Goal: Task Accomplishment & Management: Manage account settings

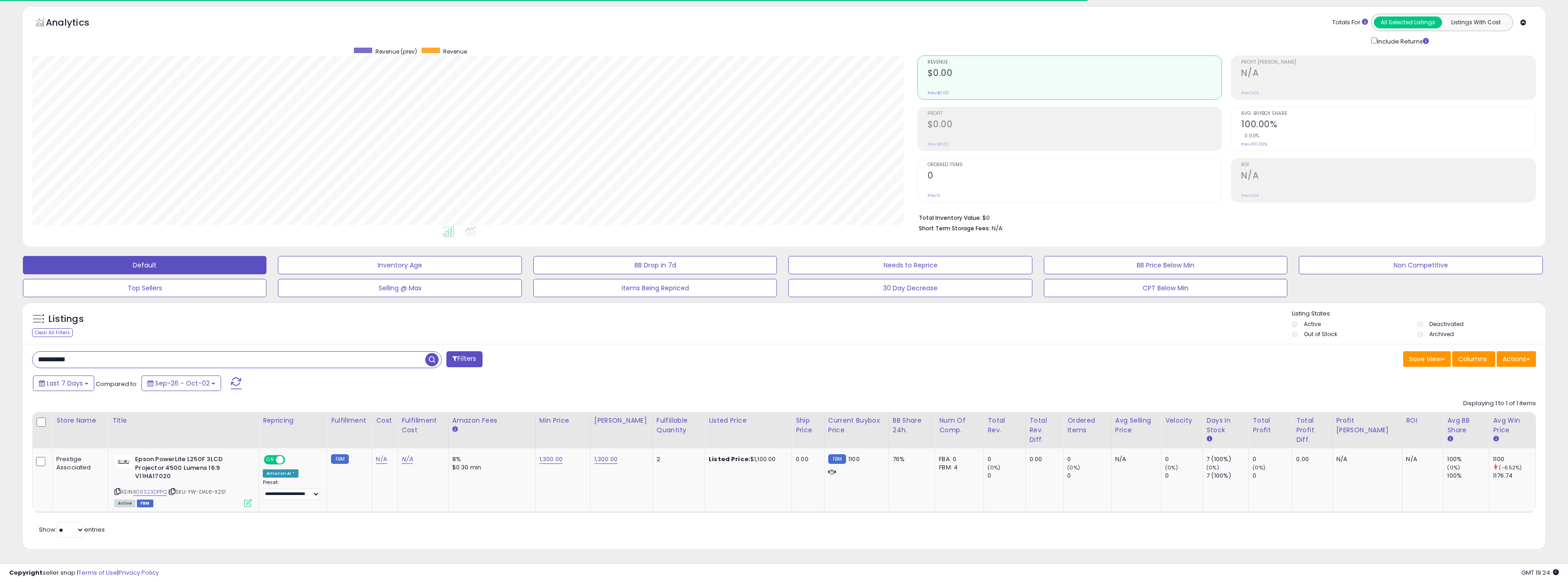
scroll to position [188, 885]
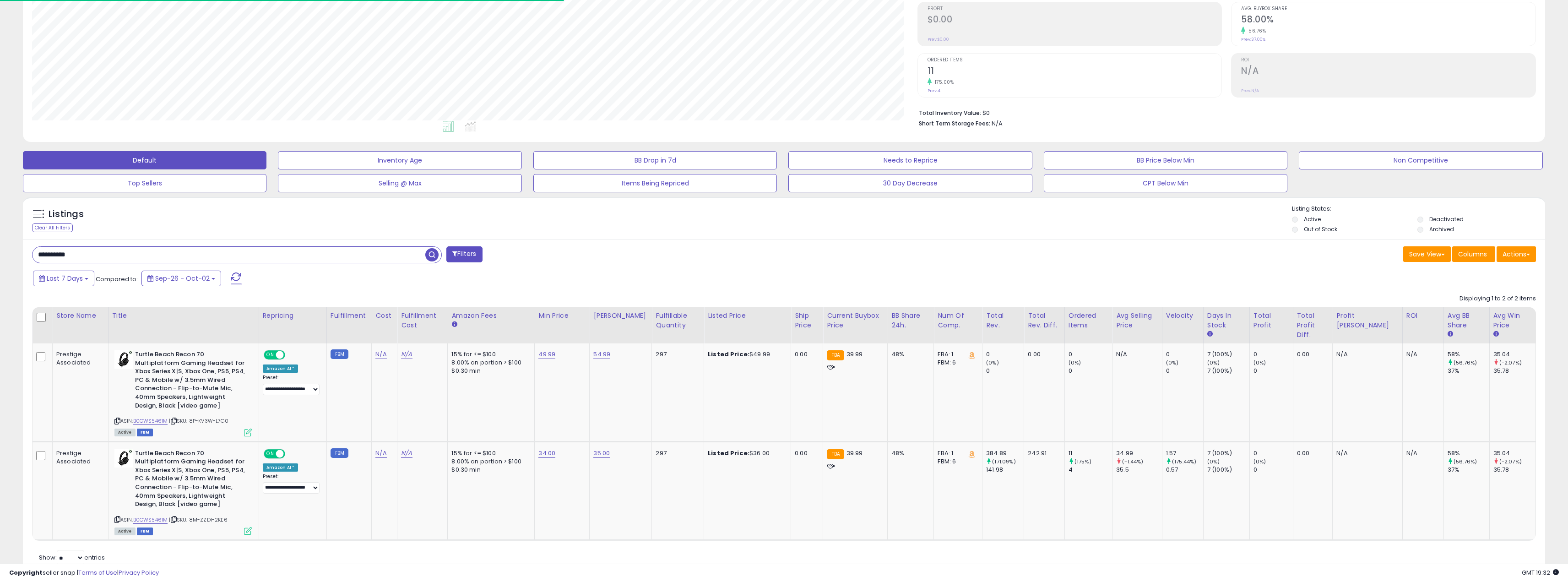
scroll to position [188, 885]
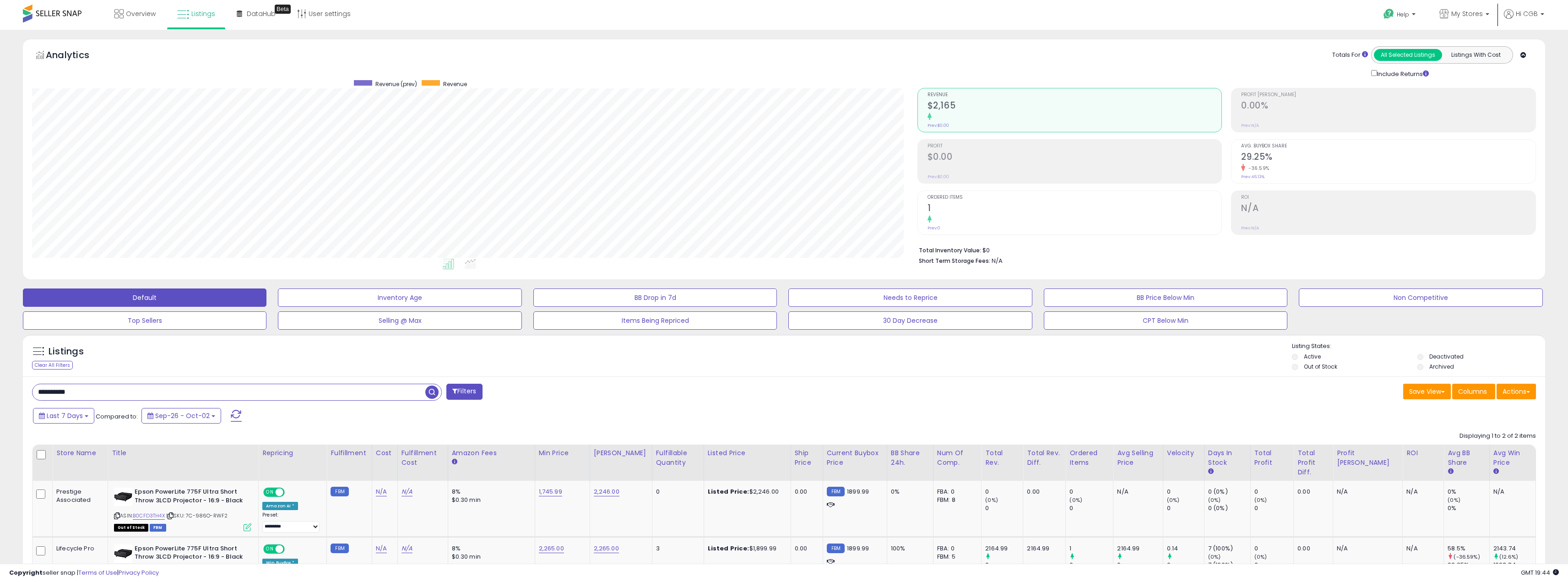
scroll to position [82, 0]
